Goal: Task Accomplishment & Management: Use online tool/utility

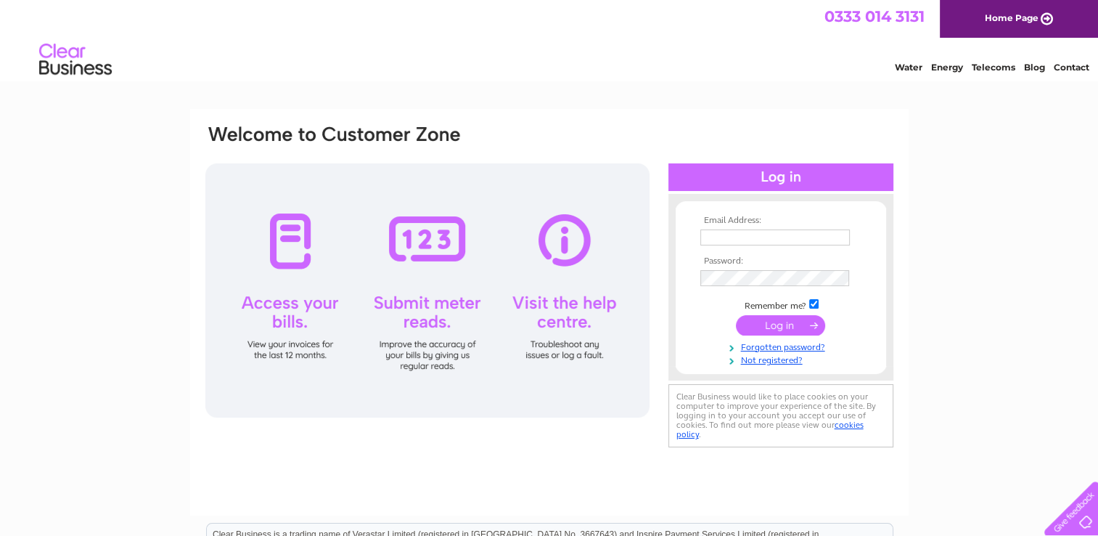
type input "[EMAIL_ADDRESS][DOMAIN_NAME]"
click at [784, 327] on input "submit" at bounding box center [780, 325] width 89 height 20
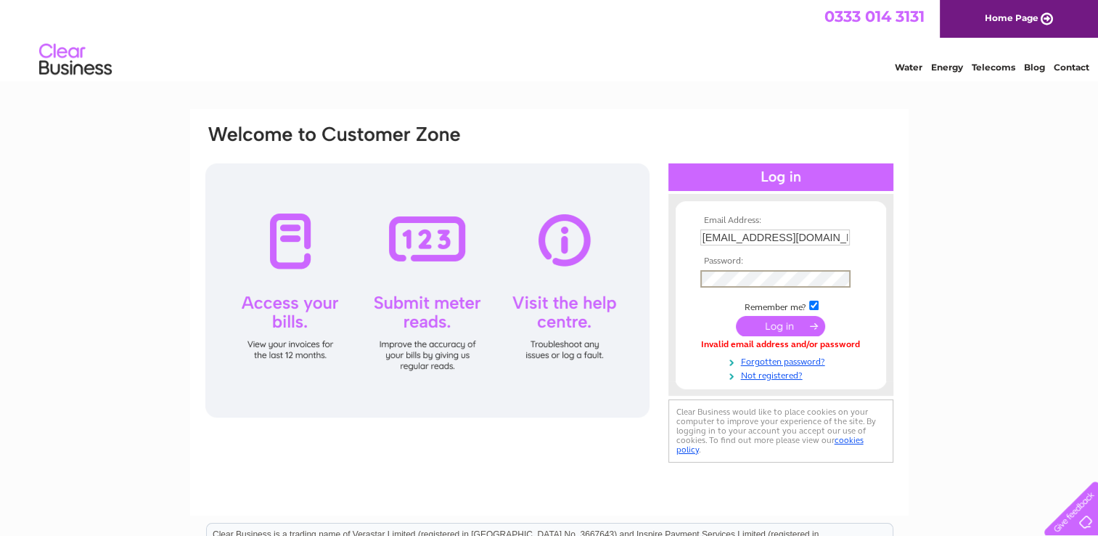
click at [781, 324] on input "submit" at bounding box center [780, 326] width 89 height 20
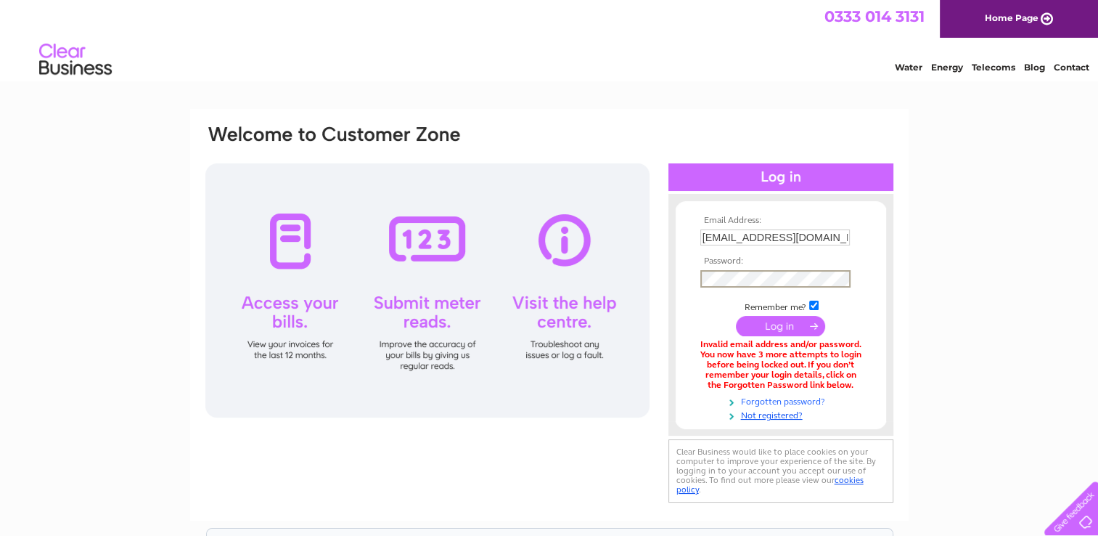
click at [802, 401] on link "Forgotten password?" at bounding box center [782, 400] width 165 height 14
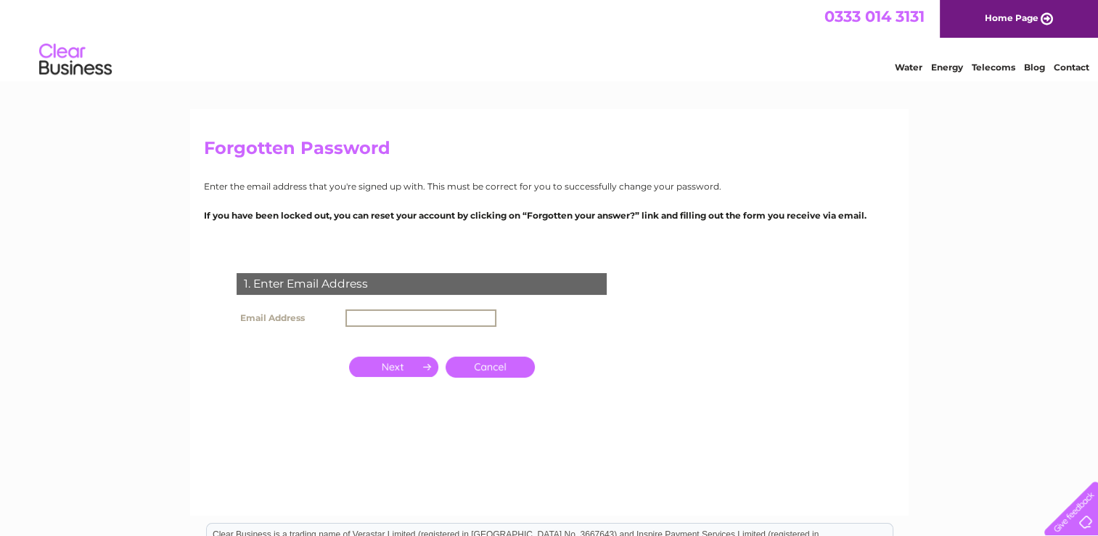
click at [371, 314] on input "text" at bounding box center [420, 317] width 151 height 17
type input "[EMAIL_ADDRESS][DOMAIN_NAME]"
click at [398, 364] on input "button" at bounding box center [393, 366] width 89 height 20
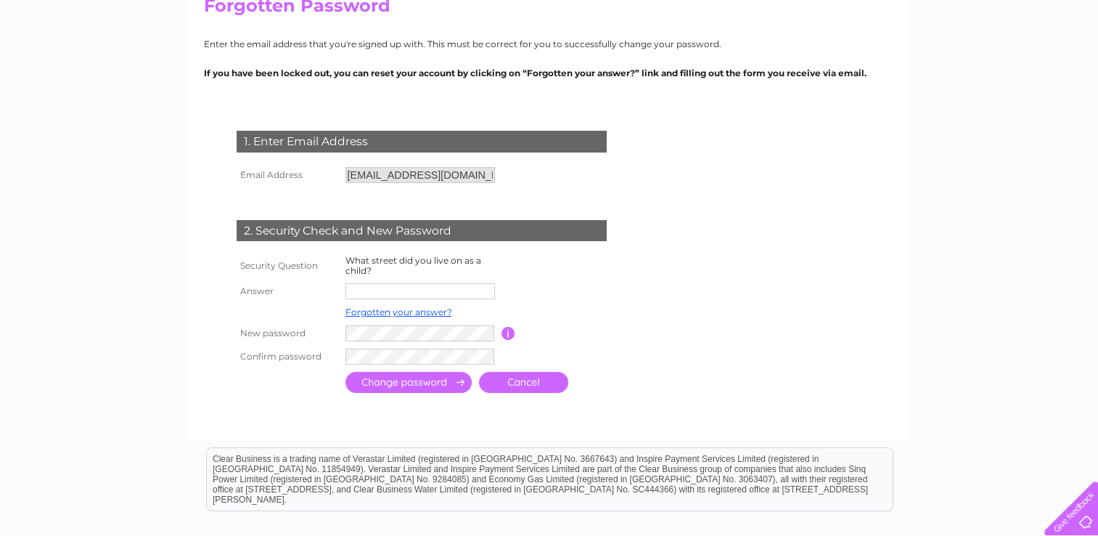
scroll to position [145, 0]
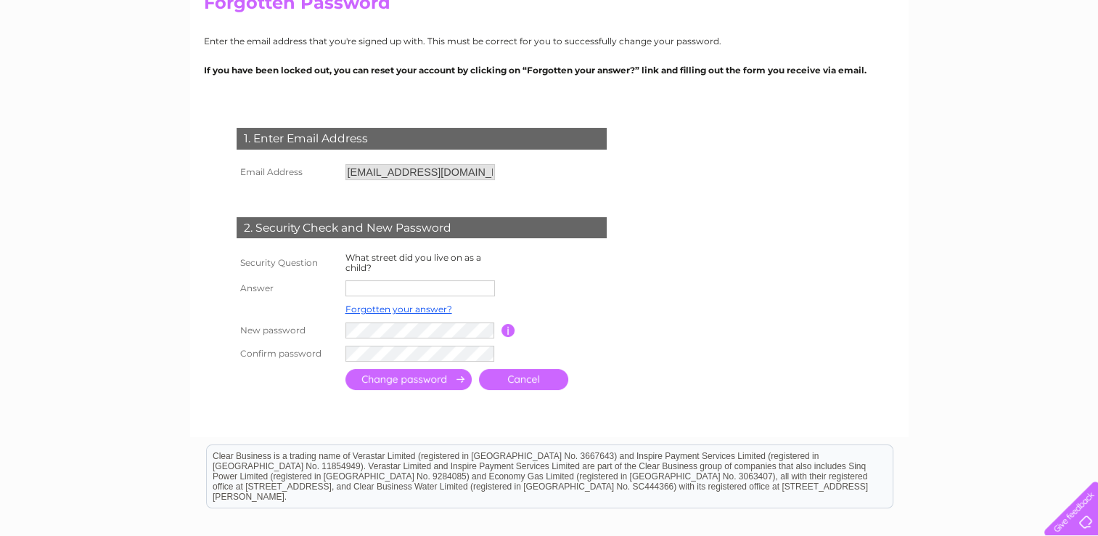
click at [379, 286] on input "text" at bounding box center [419, 288] width 149 height 16
type input "Abbey Road"
click at [901, 376] on div "Forgotten Password Enter the email address that you're signed up with. This mus…" at bounding box center [549, 201] width 718 height 475
click at [431, 379] on input "submit" at bounding box center [408, 379] width 126 height 21
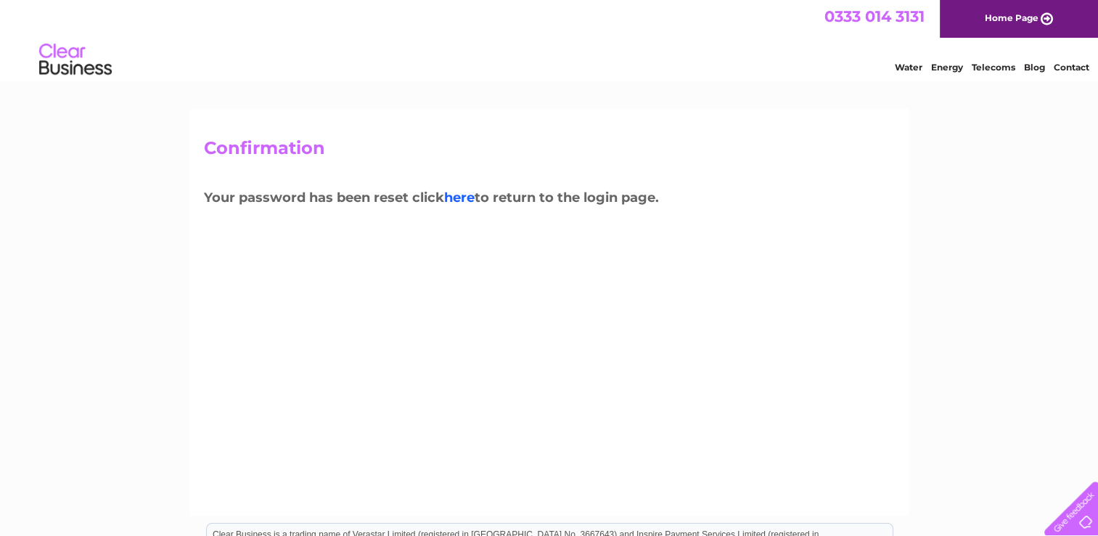
click at [465, 200] on link "here" at bounding box center [459, 197] width 30 height 16
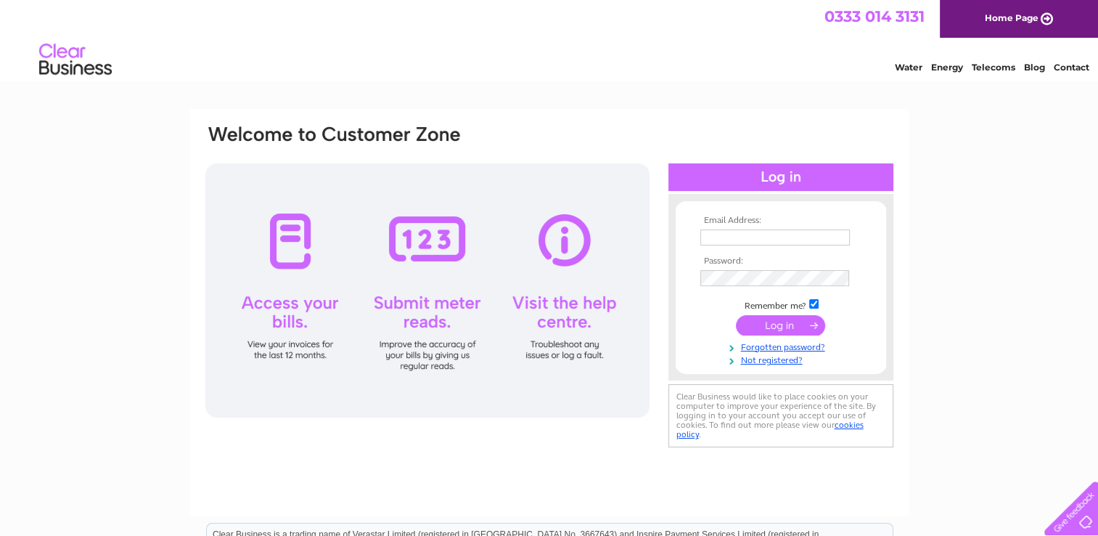
type input "[EMAIL_ADDRESS][DOMAIN_NAME]"
click at [775, 324] on input "submit" at bounding box center [780, 326] width 89 height 20
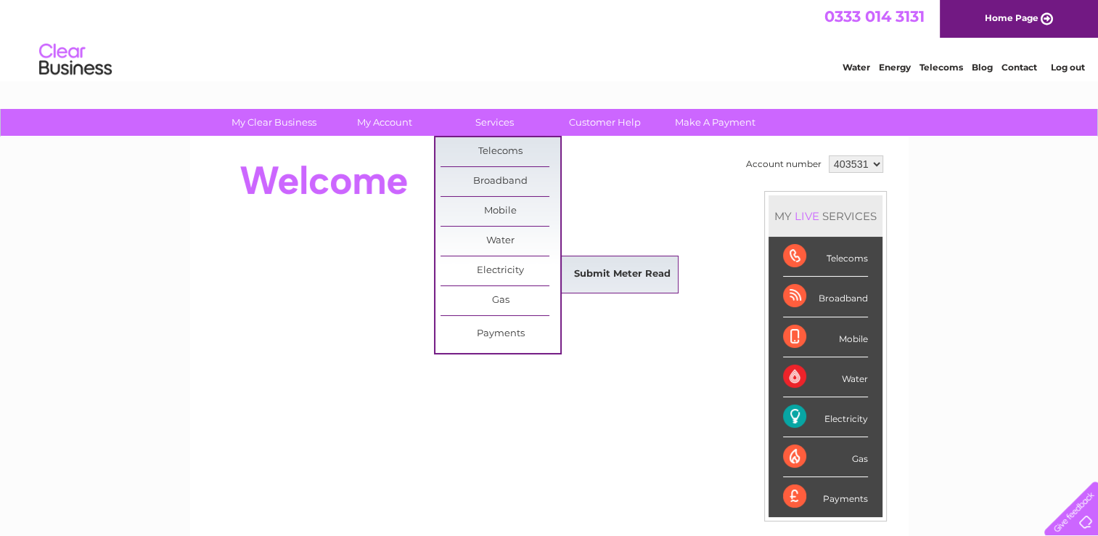
click at [626, 274] on link "Submit Meter Read" at bounding box center [622, 274] width 120 height 29
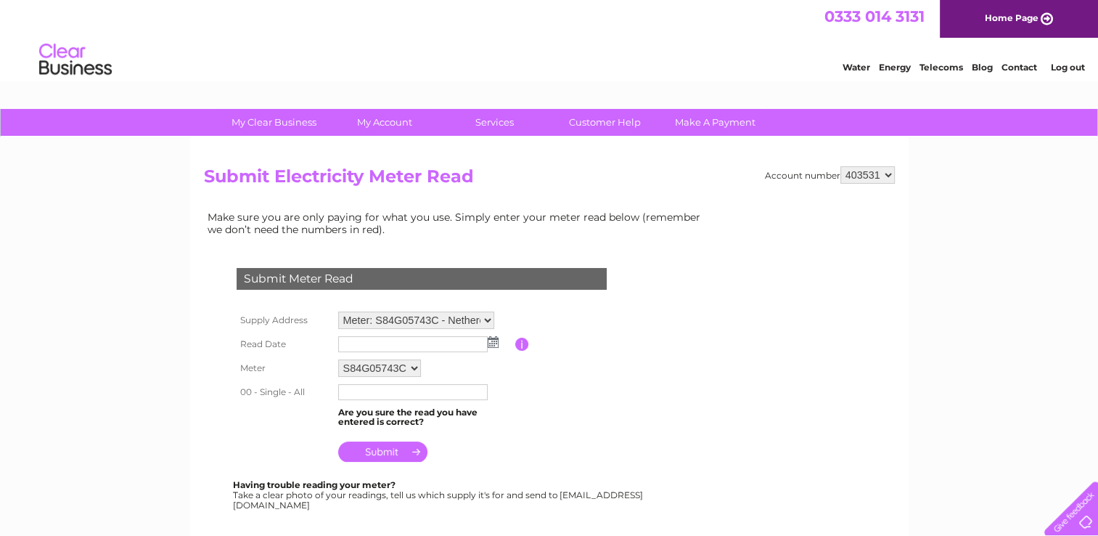
click at [491, 336] on img at bounding box center [493, 342] width 11 height 12
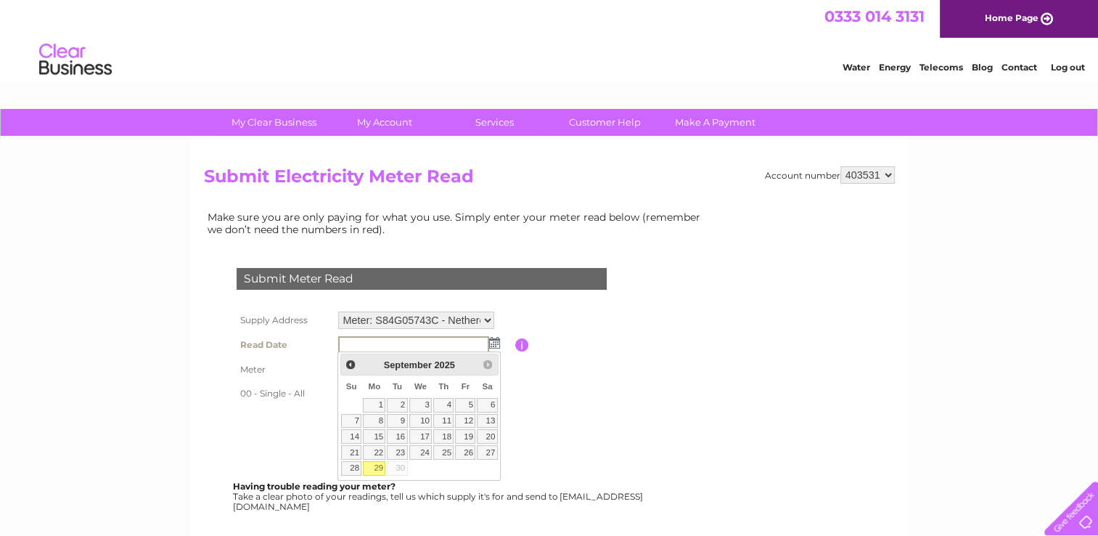
click at [374, 466] on link "29" at bounding box center [374, 468] width 22 height 15
type input "2025/09/29"
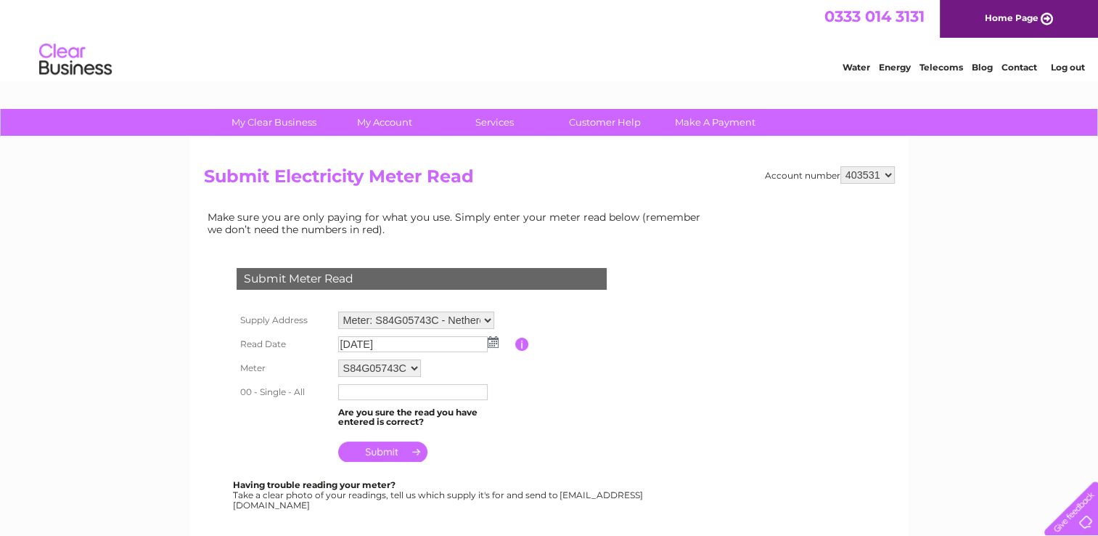
click at [370, 390] on input "text" at bounding box center [412, 392] width 149 height 16
type input "86635"
click at [383, 450] on input "submit" at bounding box center [382, 453] width 89 height 20
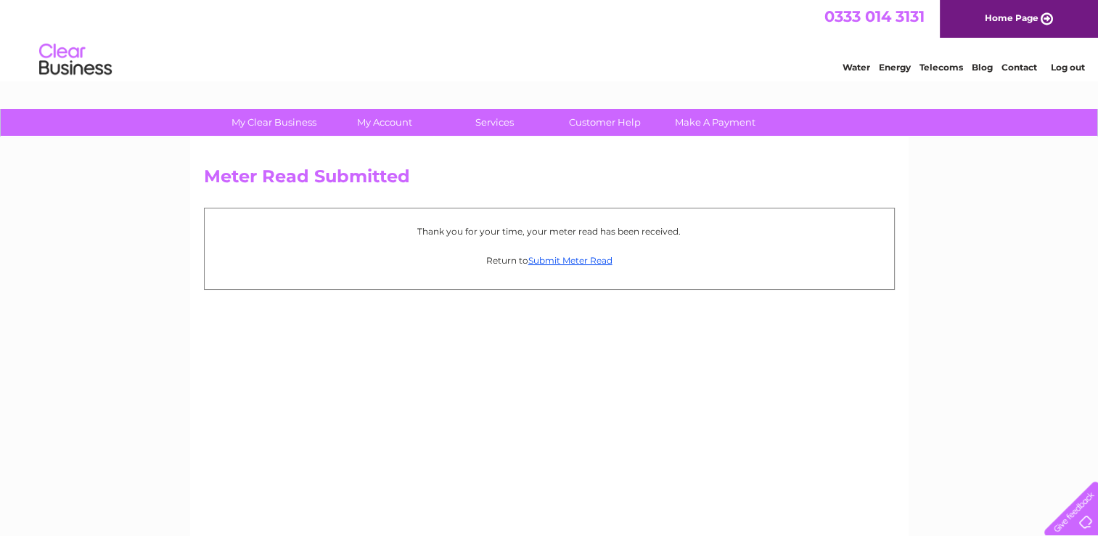
click at [1069, 70] on link "Log out" at bounding box center [1067, 67] width 34 height 11
